Goal: Information Seeking & Learning: Learn about a topic

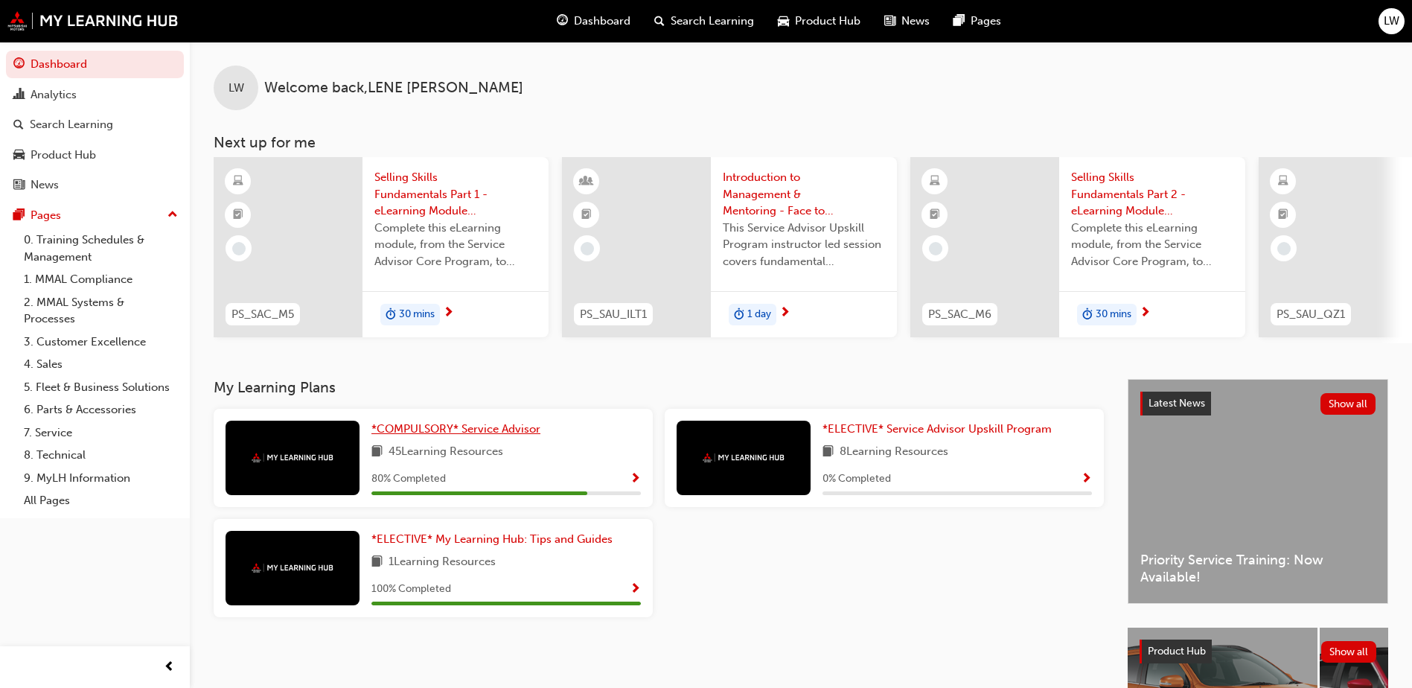
click at [469, 435] on span "*COMPULSORY* Service Advisor" at bounding box center [455, 428] width 169 height 13
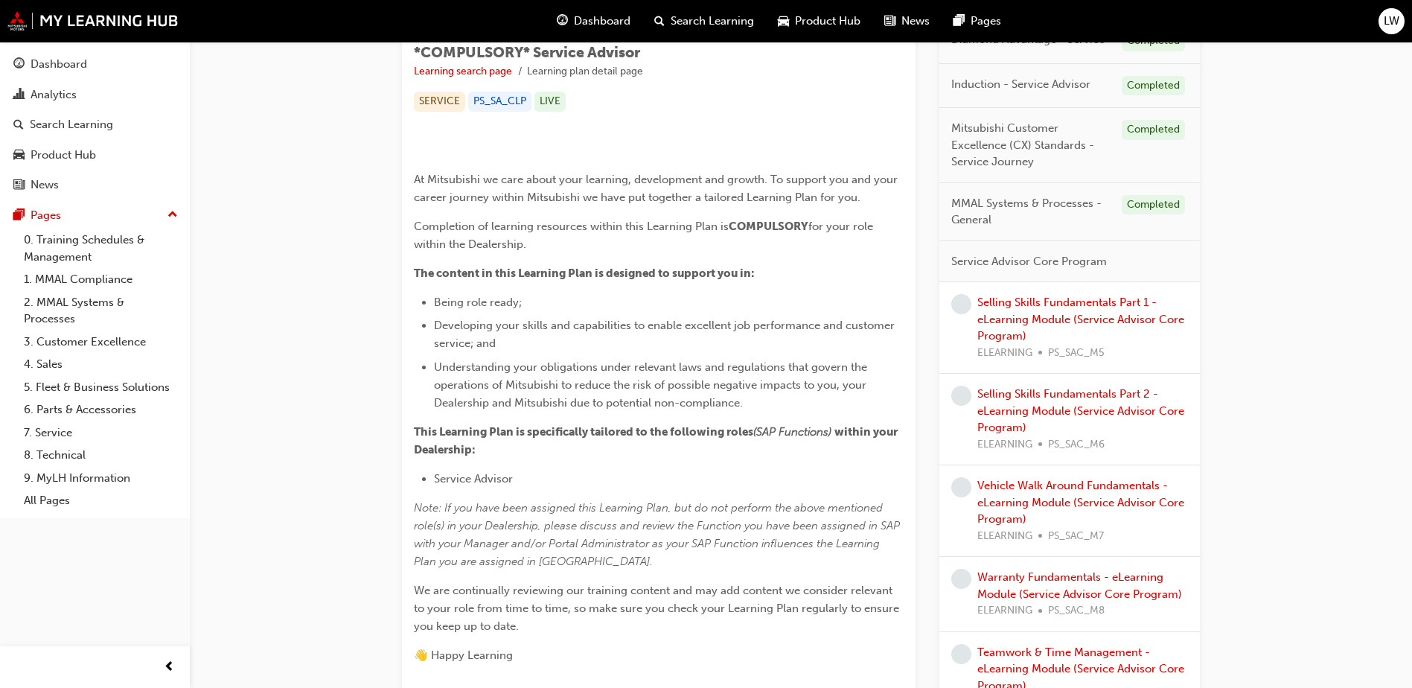
scroll to position [247, 0]
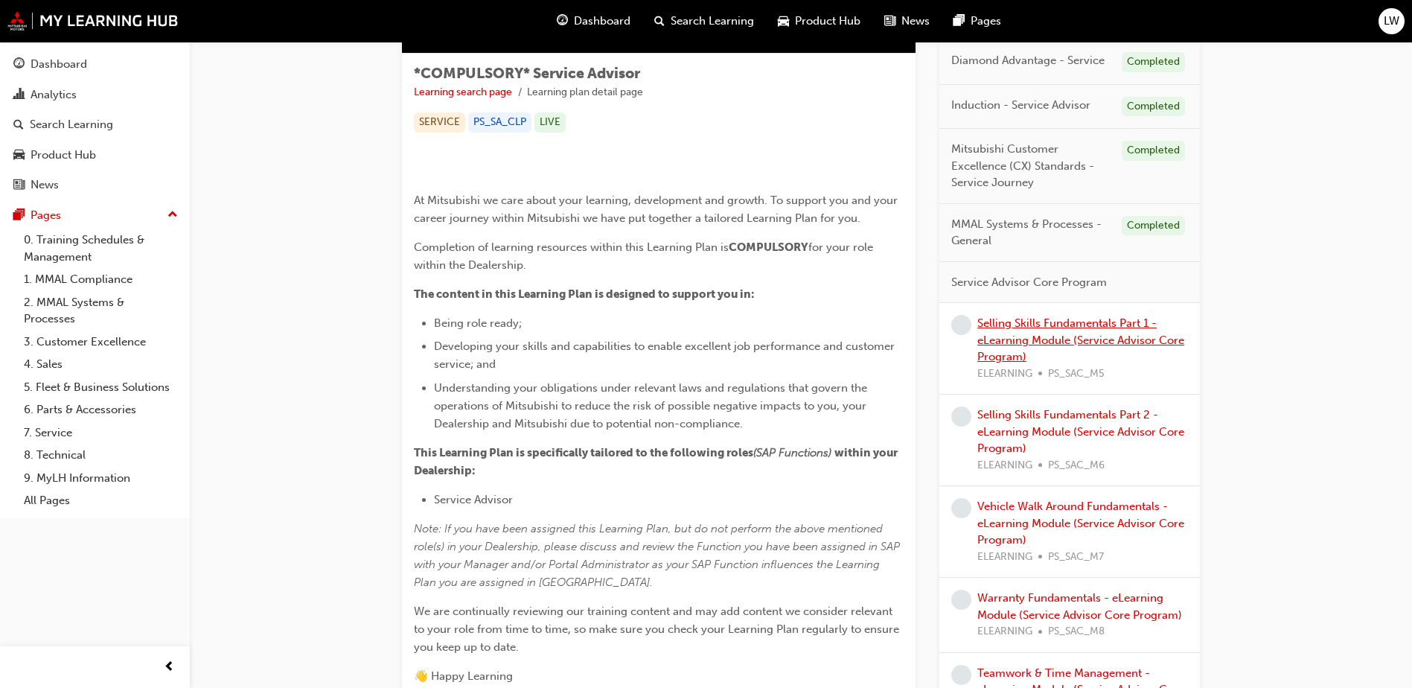
click at [1009, 339] on link "Selling Skills Fundamentals Part 1 - eLearning Module (Service Advisor Core Pro…" at bounding box center [1080, 339] width 207 height 47
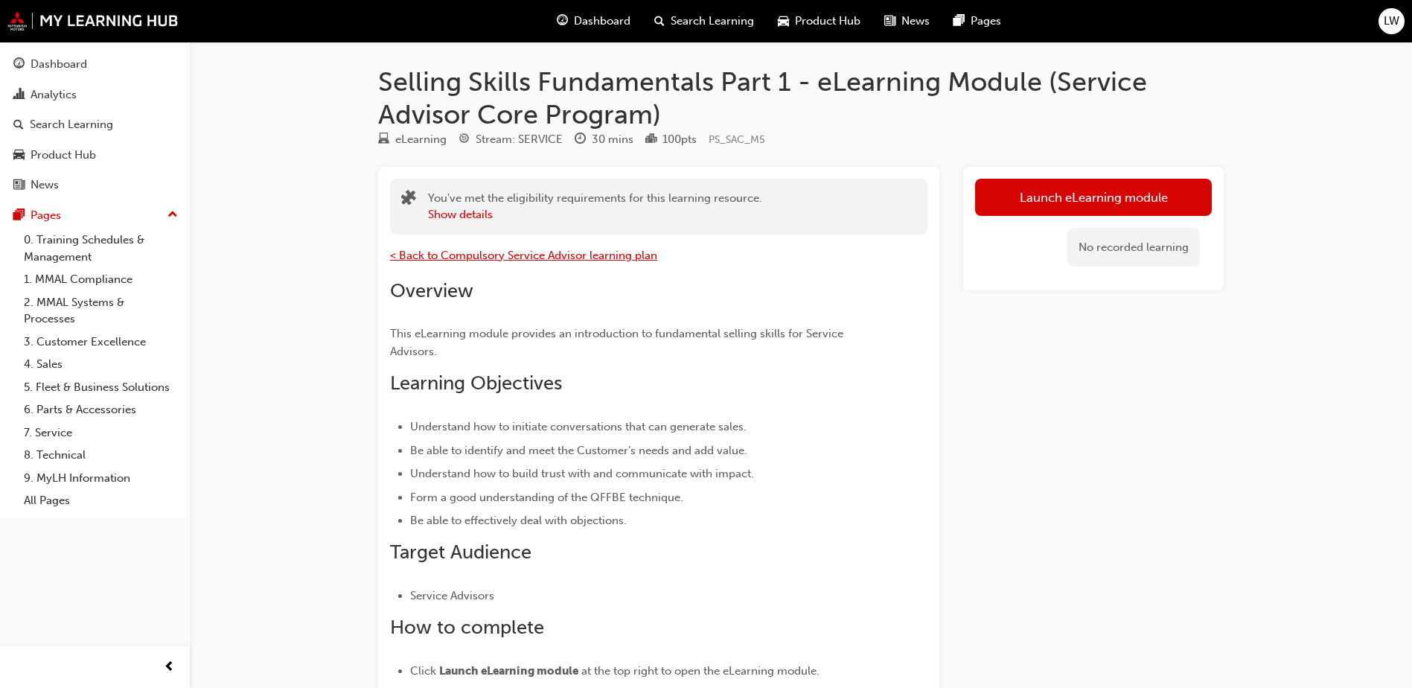
click at [459, 255] on span "< Back to Compulsory Service Advisor learning plan" at bounding box center [523, 255] width 267 height 13
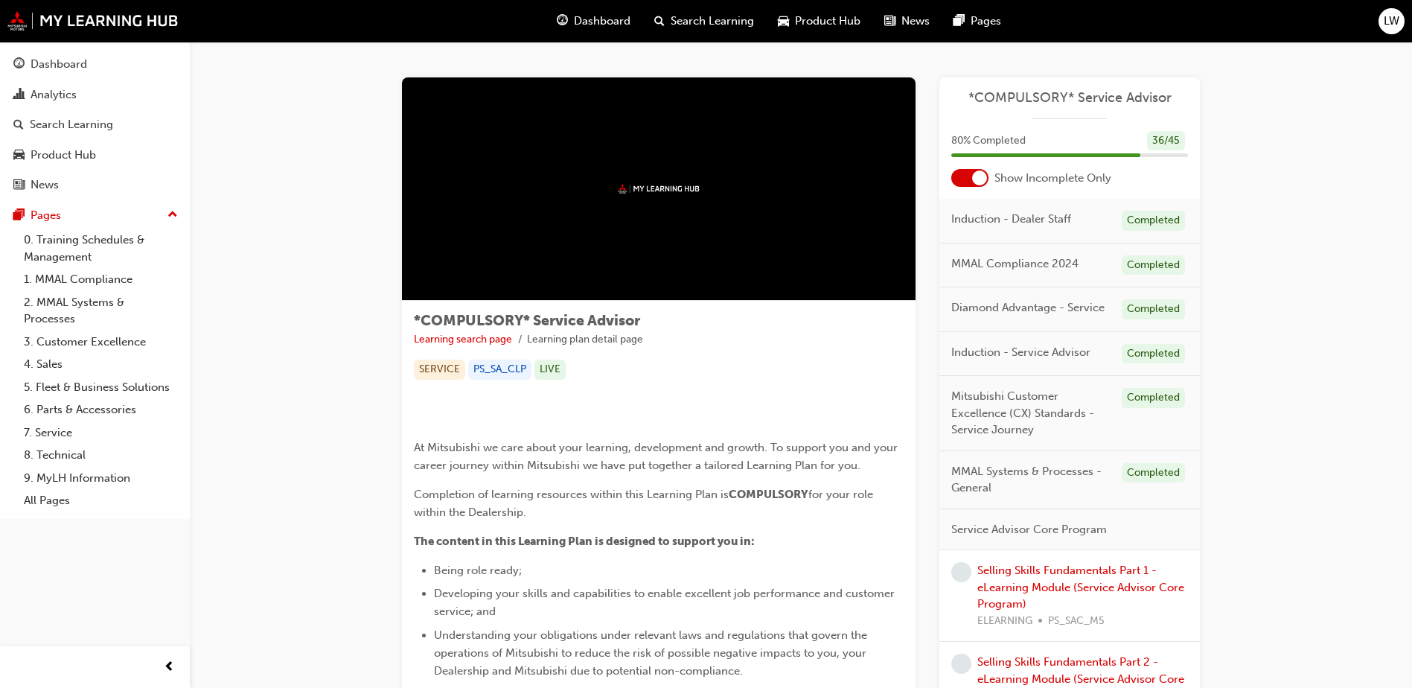
click at [973, 179] on div at bounding box center [979, 177] width 15 height 15
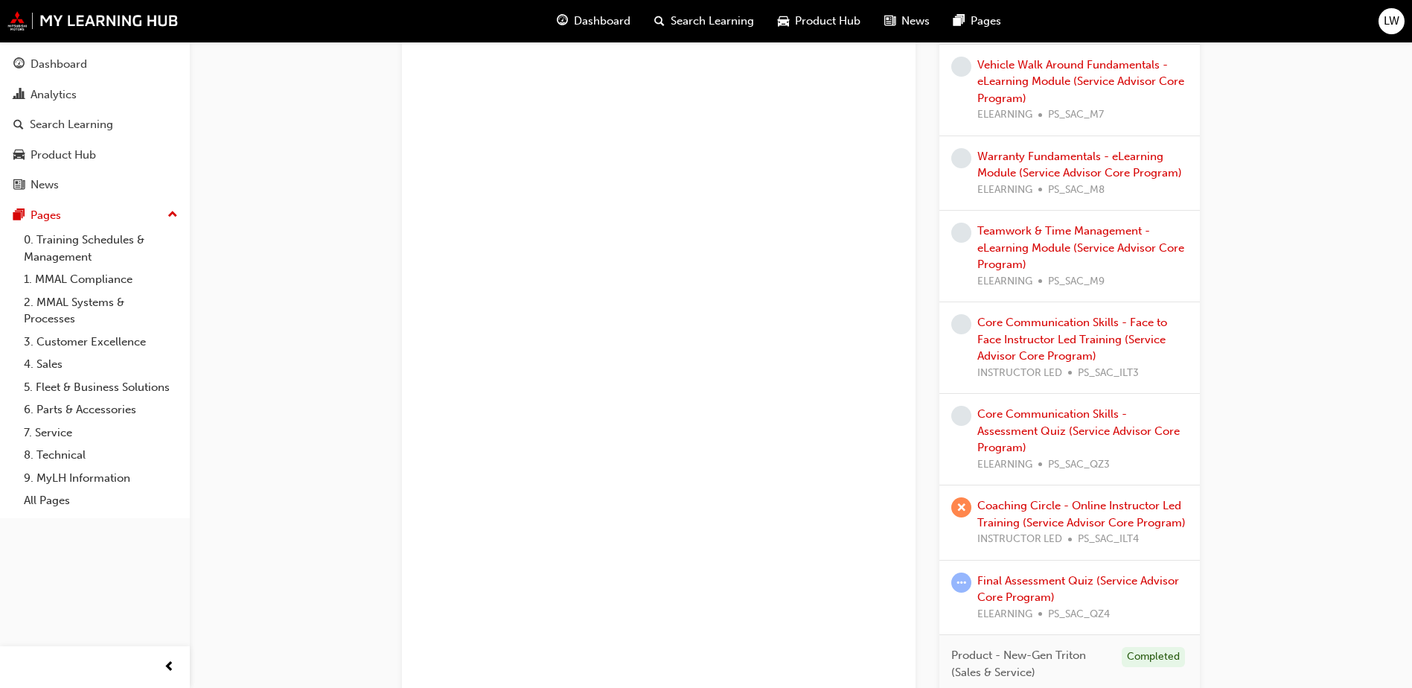
scroll to position [3286, 0]
click at [1000, 501] on link "Coaching Circle - Online Instructor Led Training (Service Advisor Core Program)" at bounding box center [1081, 510] width 208 height 31
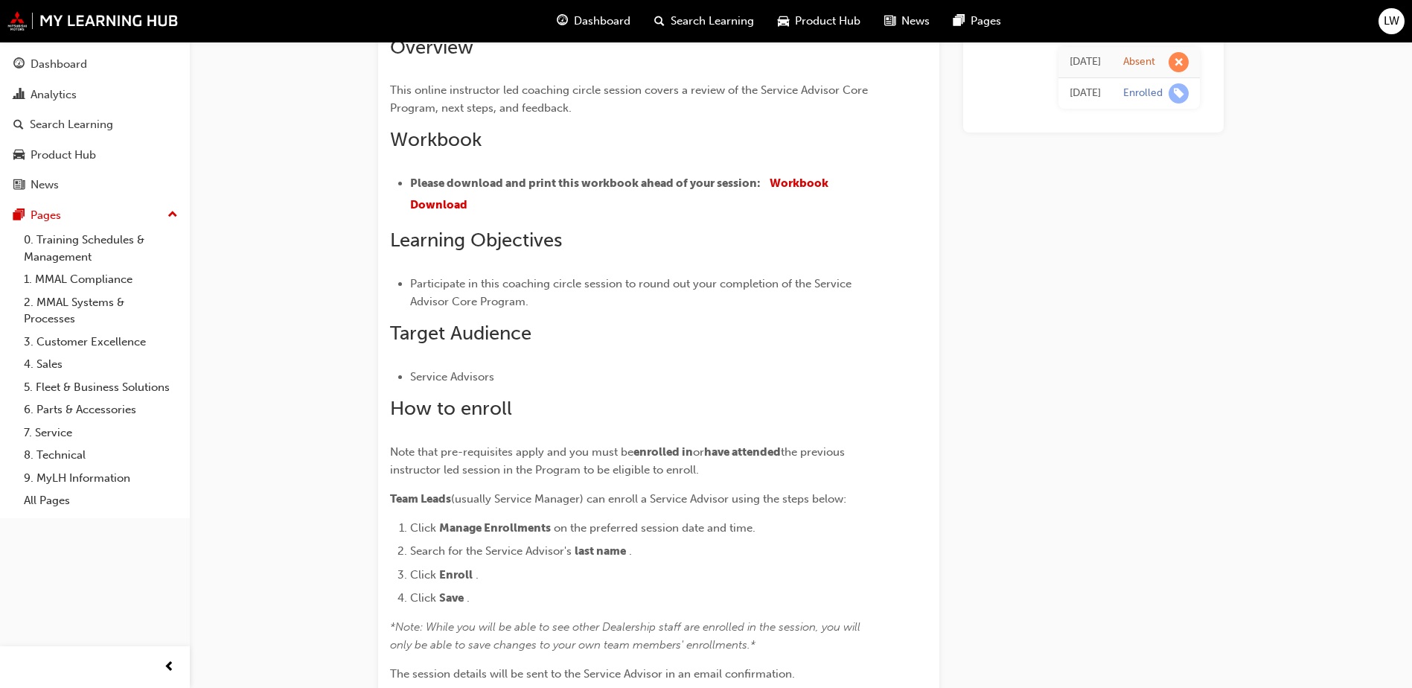
scroll to position [235, 0]
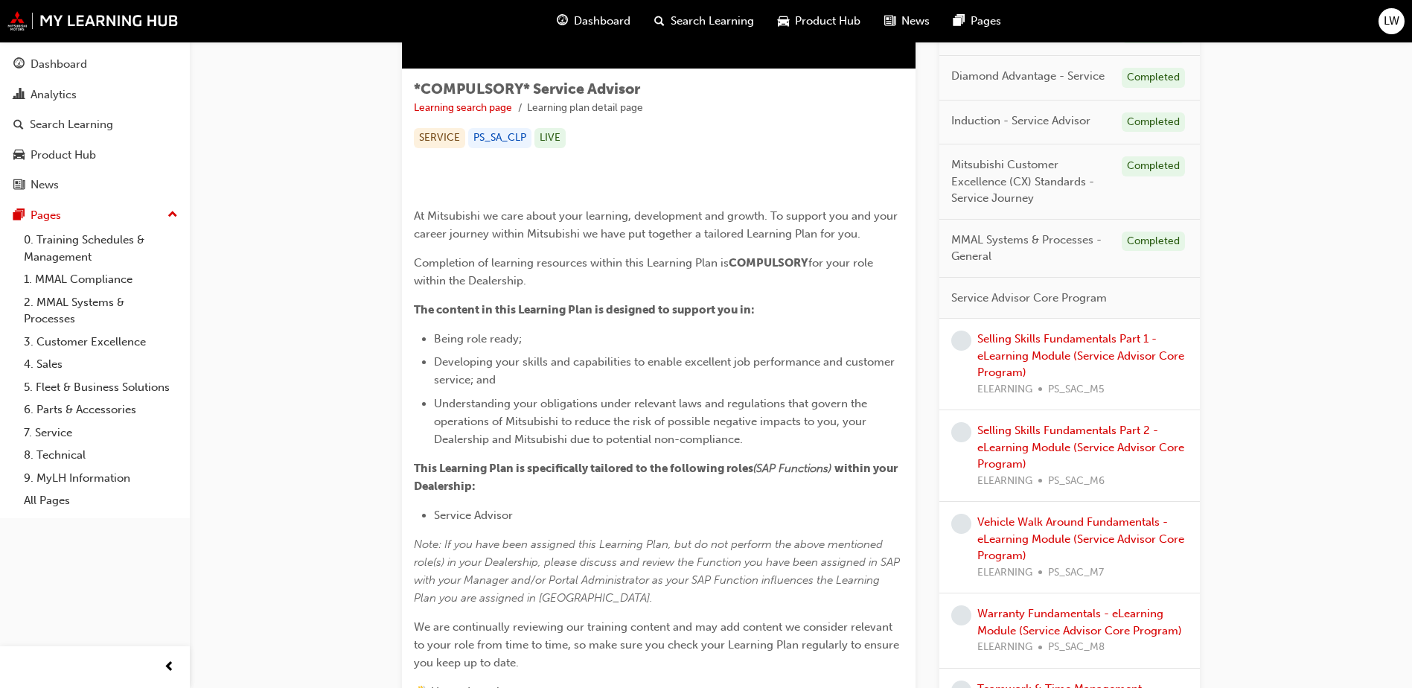
scroll to position [219, 0]
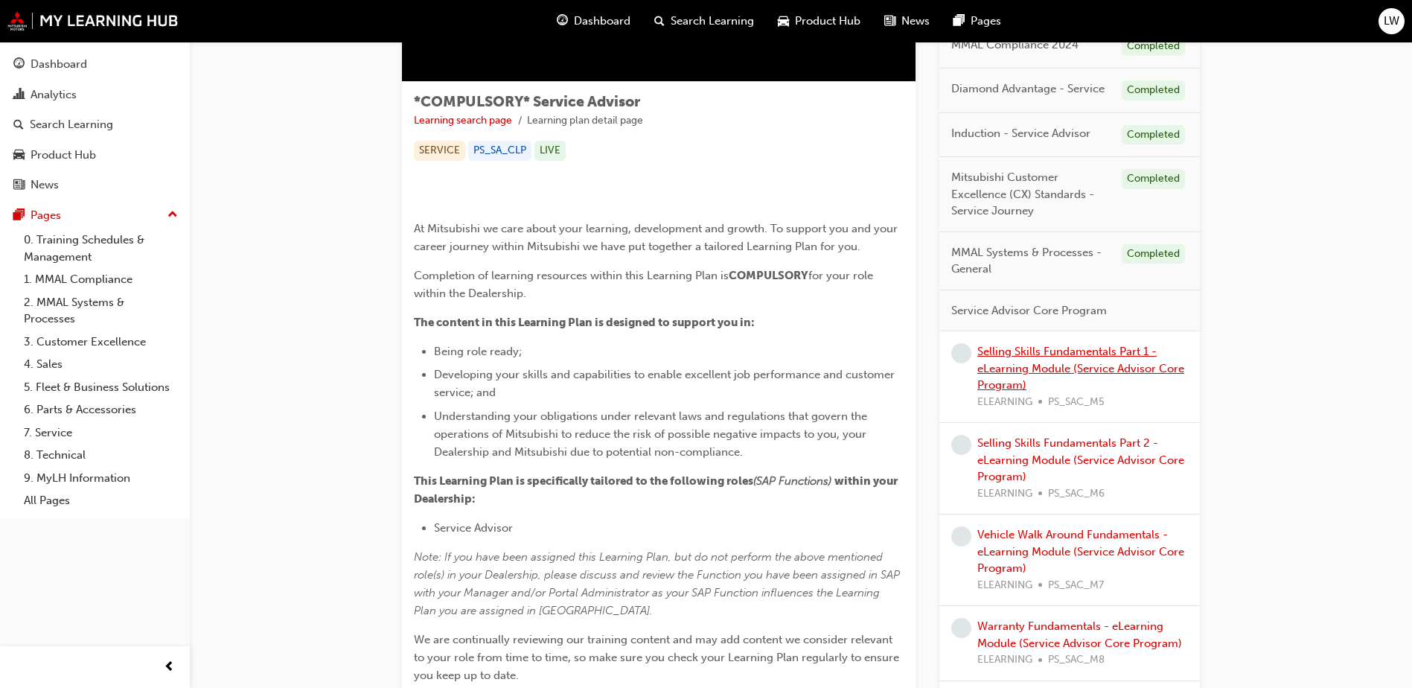
click at [1024, 370] on link "Selling Skills Fundamentals Part 1 - eLearning Module (Service Advisor Core Pro…" at bounding box center [1080, 368] width 207 height 47
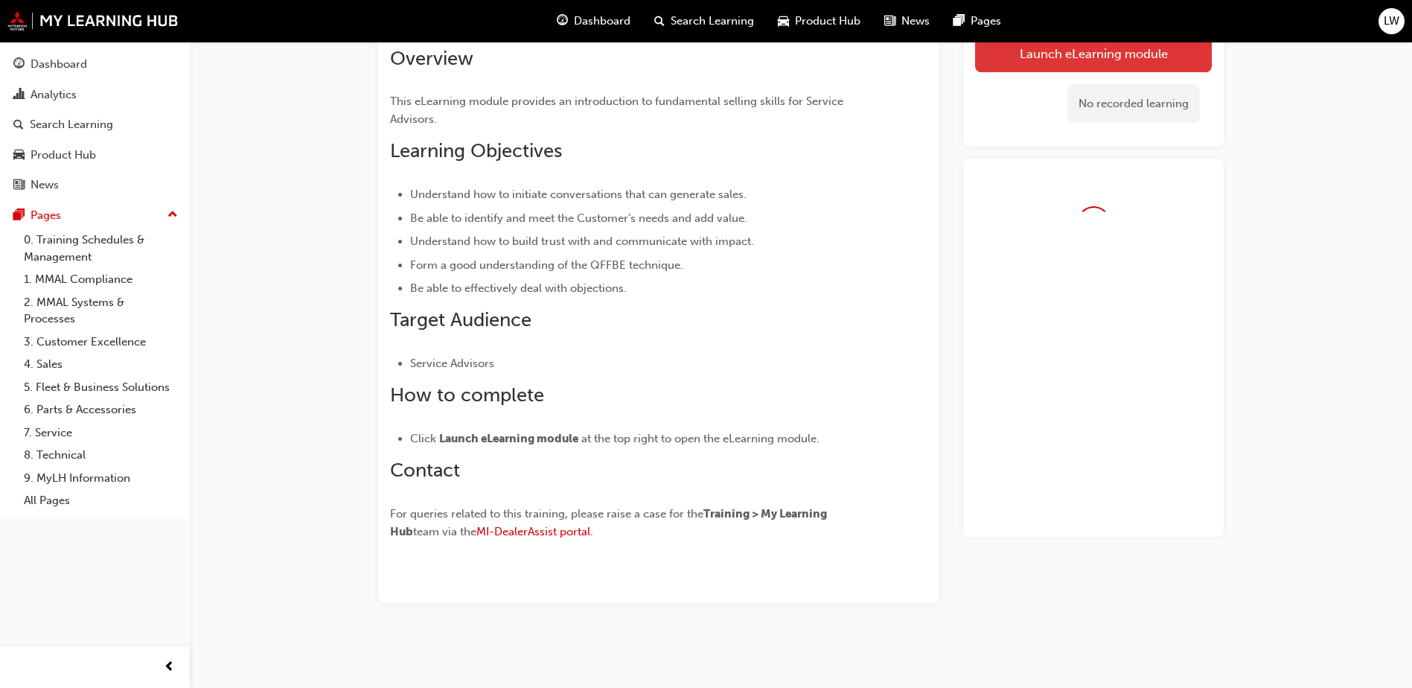
scroll to position [219, 0]
